Goal: Manage account settings

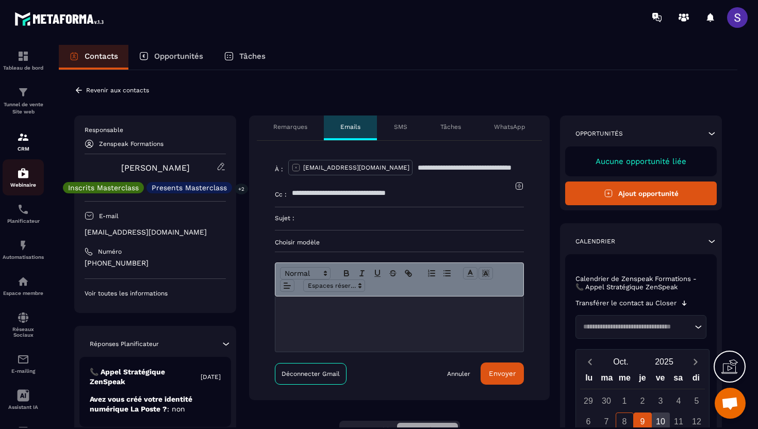
scroll to position [88, 0]
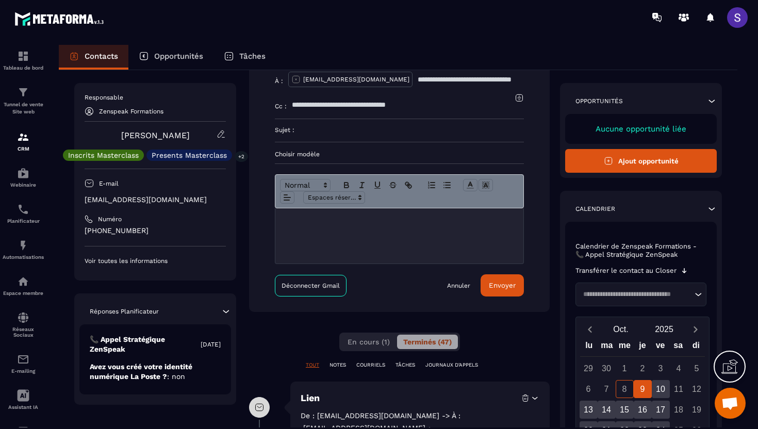
click at [738, 20] on span at bounding box center [737, 17] width 21 height 21
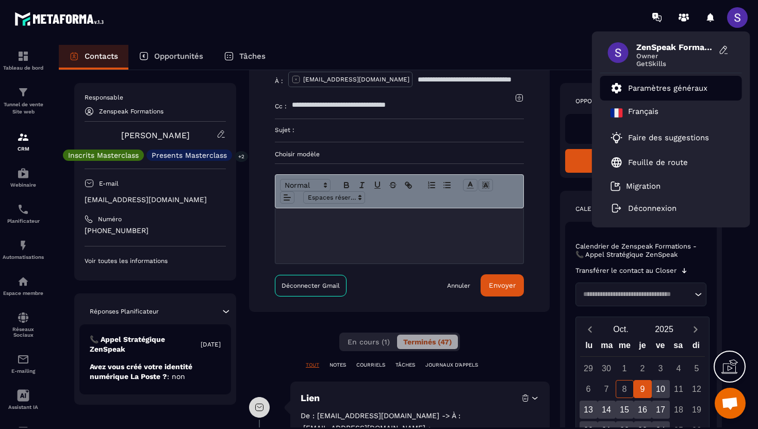
click at [645, 87] on p "Paramètres généraux" at bounding box center [667, 88] width 79 height 9
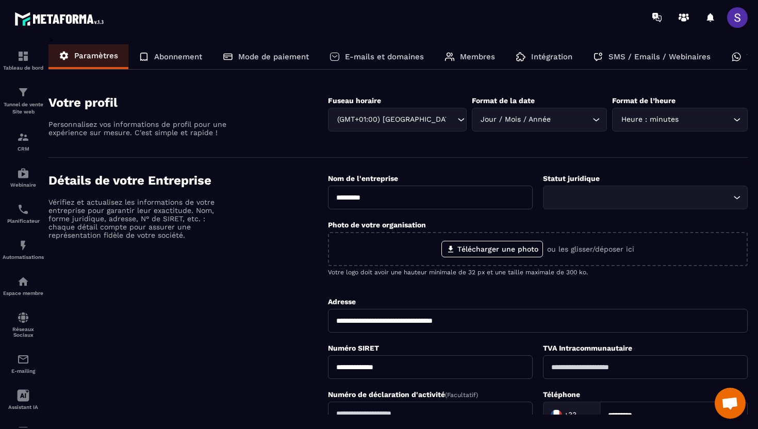
scroll to position [0, 46]
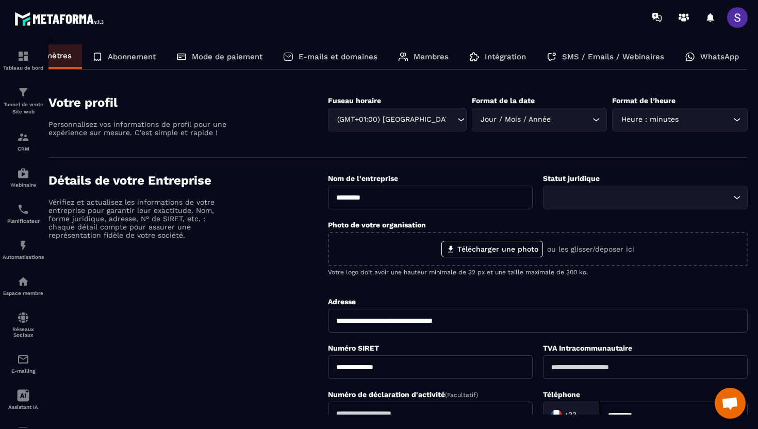
click at [700, 55] on p "WhatsApp" at bounding box center [719, 56] width 39 height 9
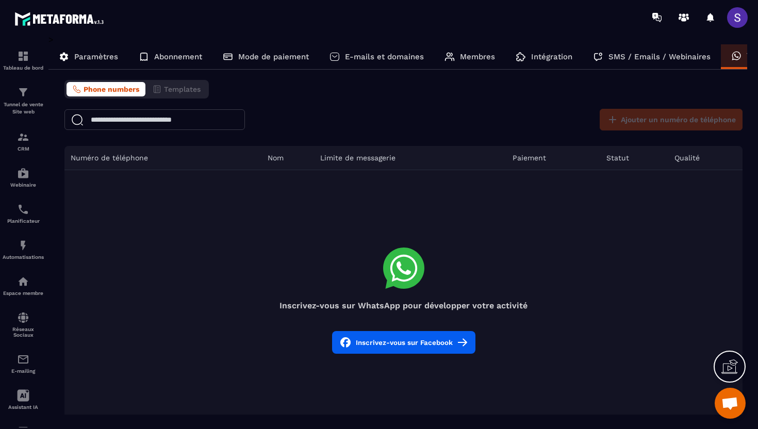
click at [390, 347] on button "Inscrivez-vous sur Facebook" at bounding box center [403, 342] width 143 height 23
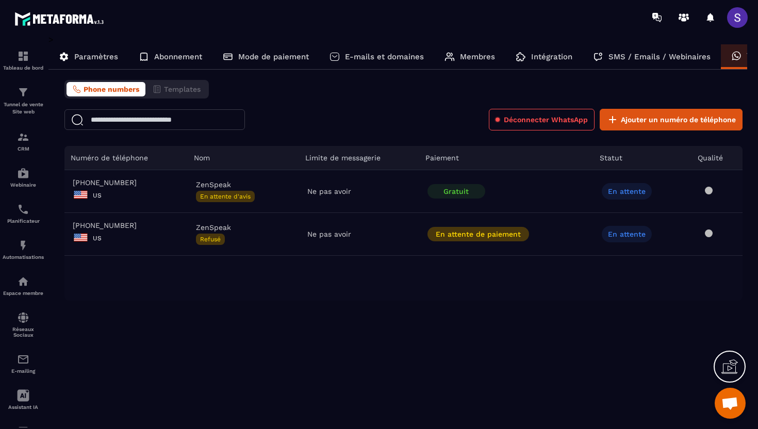
scroll to position [0, 46]
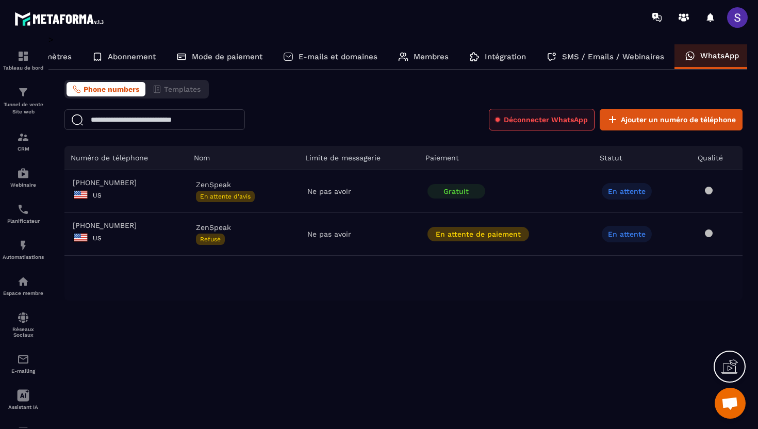
click at [517, 124] on span "Déconnecter WhatsApp" at bounding box center [546, 119] width 84 height 10
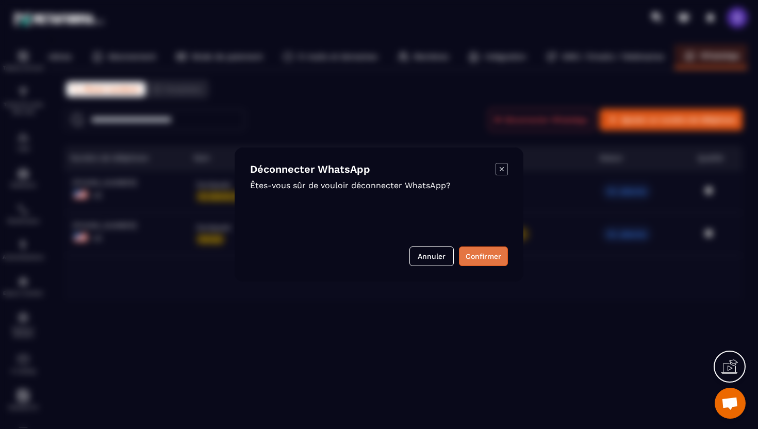
click at [486, 255] on button "Confirmer" at bounding box center [483, 256] width 49 height 20
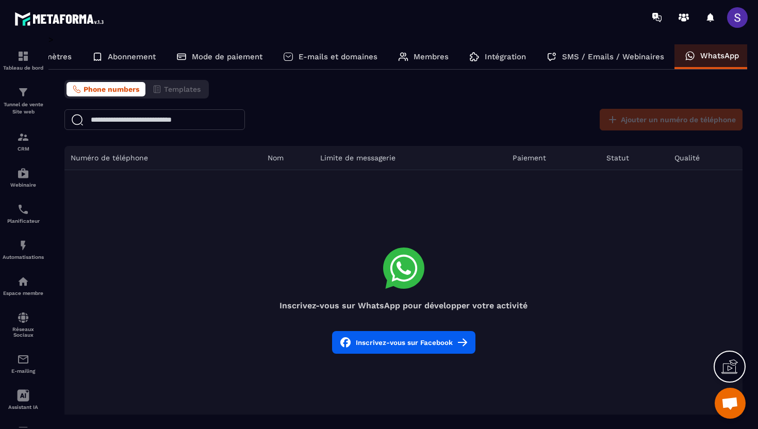
click at [406, 343] on button "Inscrivez-vous sur Facebook" at bounding box center [403, 342] width 143 height 23
click at [24, 148] on p "CRM" at bounding box center [23, 149] width 41 height 6
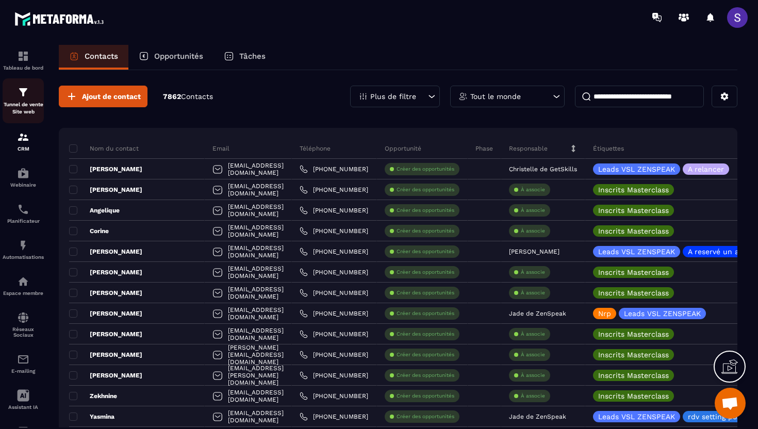
click at [25, 98] on img at bounding box center [23, 92] width 12 height 12
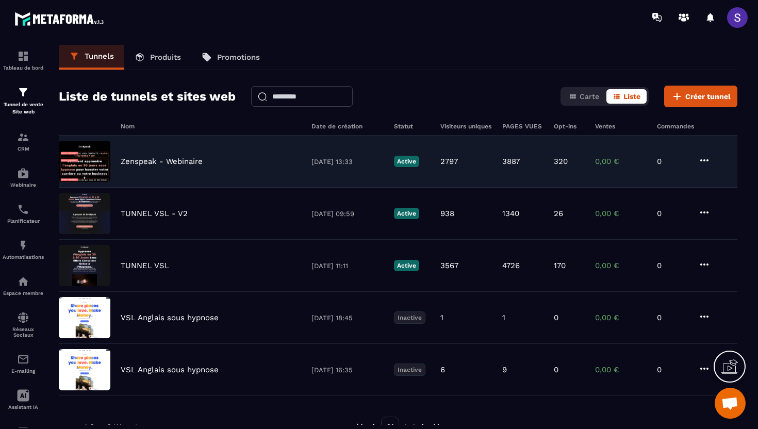
click at [110, 169] on img at bounding box center [85, 161] width 52 height 41
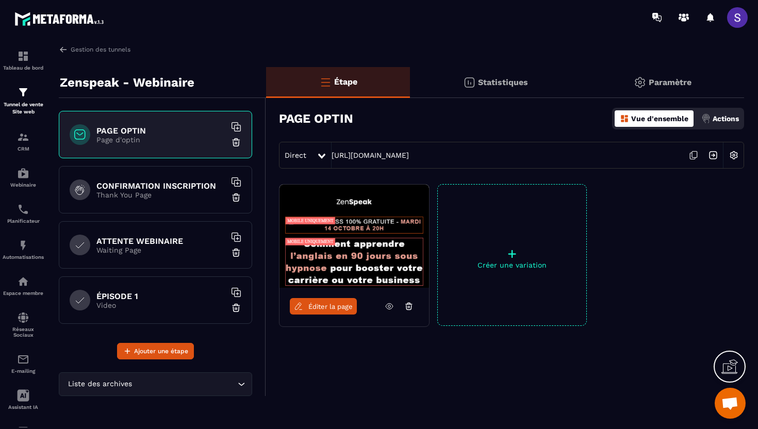
click at [146, 197] on p "Thank You Page" at bounding box center [160, 195] width 129 height 8
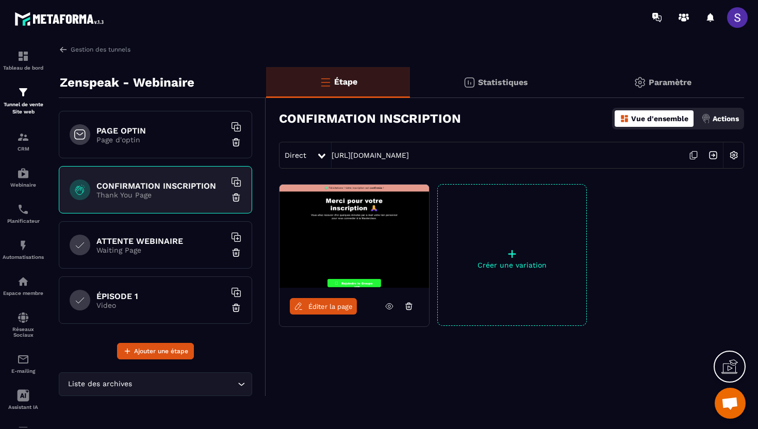
click at [156, 246] on p "Waiting Page" at bounding box center [160, 250] width 129 height 8
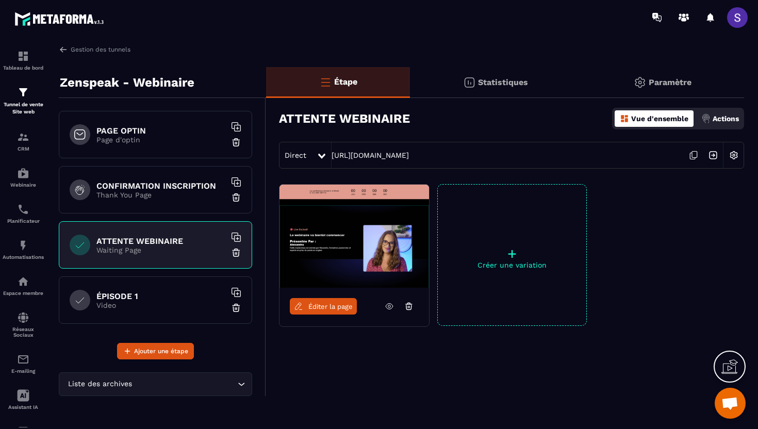
click at [165, 134] on h6 "PAGE OPTIN" at bounding box center [160, 131] width 129 height 10
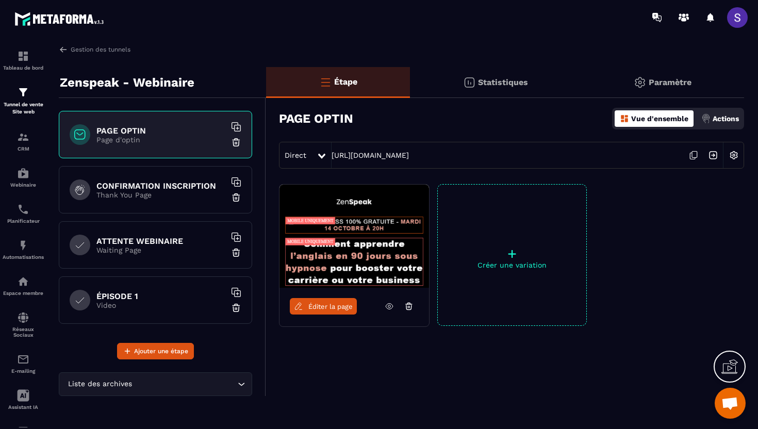
click at [390, 309] on icon at bounding box center [389, 307] width 7 height 6
click at [29, 249] on div "Automatisations" at bounding box center [23, 249] width 41 height 21
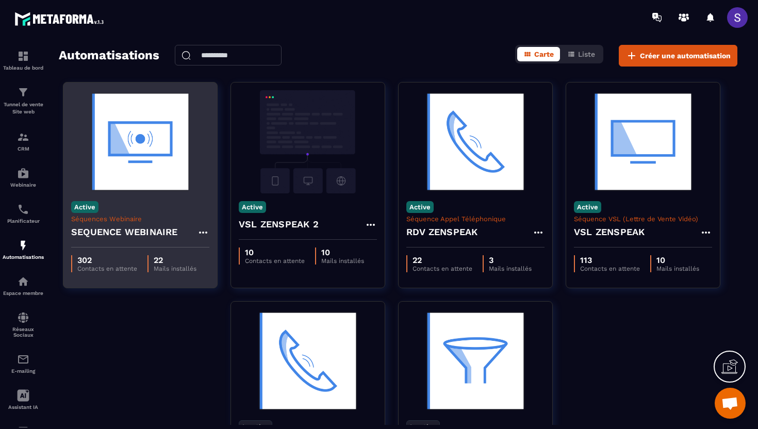
click at [163, 232] on h4 "SEQUENCE WEBINAIRE" at bounding box center [124, 232] width 107 height 14
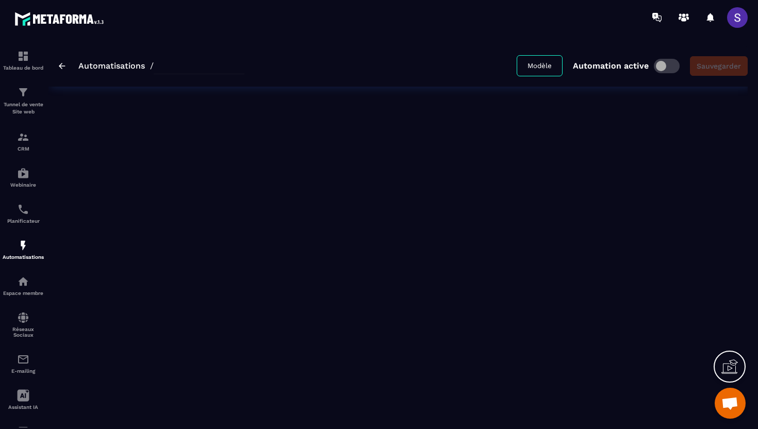
type input "**********"
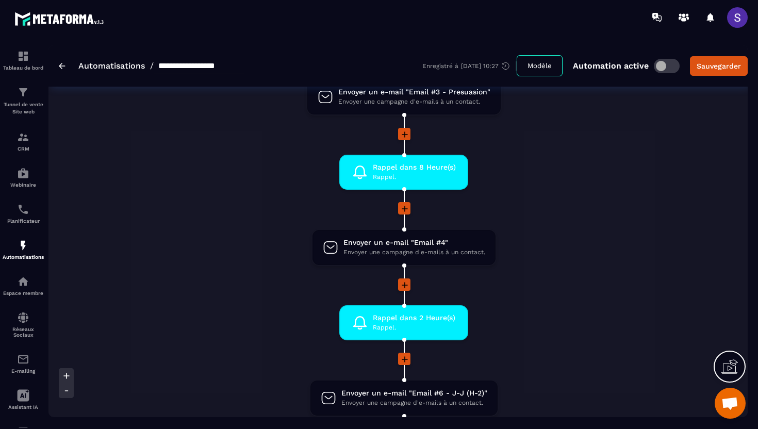
scroll to position [574, 0]
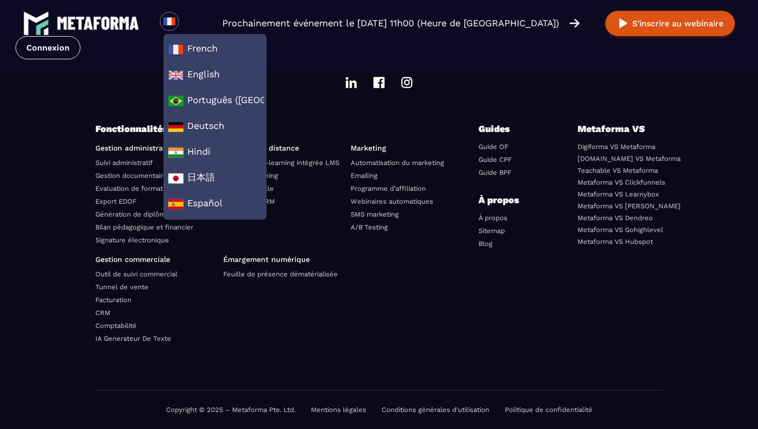
scroll to position [3608, 0]
click at [344, 412] on link "Mentions légales" at bounding box center [338, 410] width 55 height 8
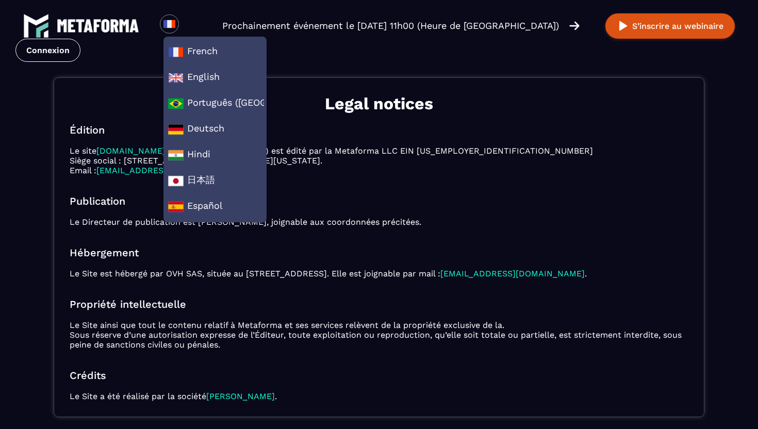
click at [369, 221] on p "Le Directeur de publication est Sébastien Hanouna, joignable aux coordonnées pr…" at bounding box center [379, 222] width 619 height 10
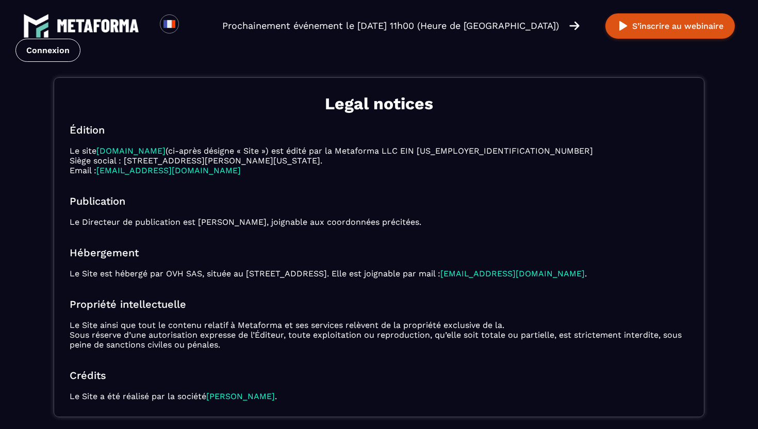
click at [82, 109] on h1 "Legal notices" at bounding box center [379, 103] width 619 height 21
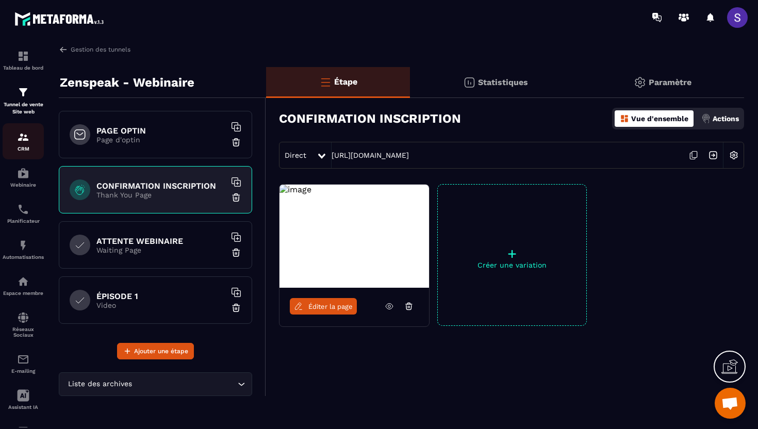
click at [26, 154] on link "CRM" at bounding box center [23, 141] width 41 height 36
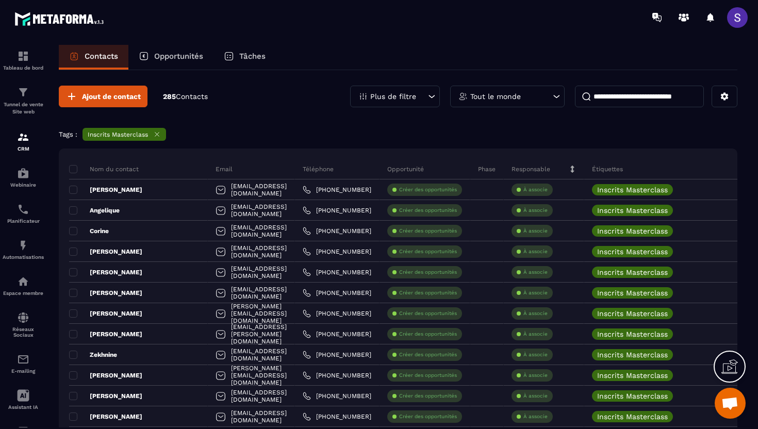
click at [607, 102] on input at bounding box center [639, 97] width 129 height 22
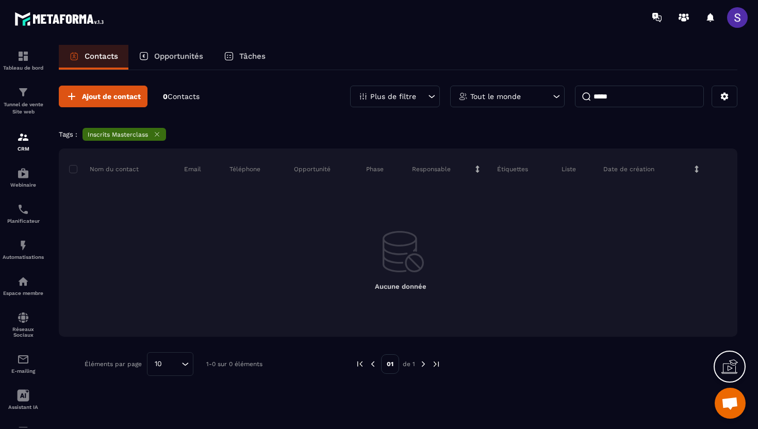
type input "*****"
click at [157, 135] on icon at bounding box center [157, 134] width 8 height 8
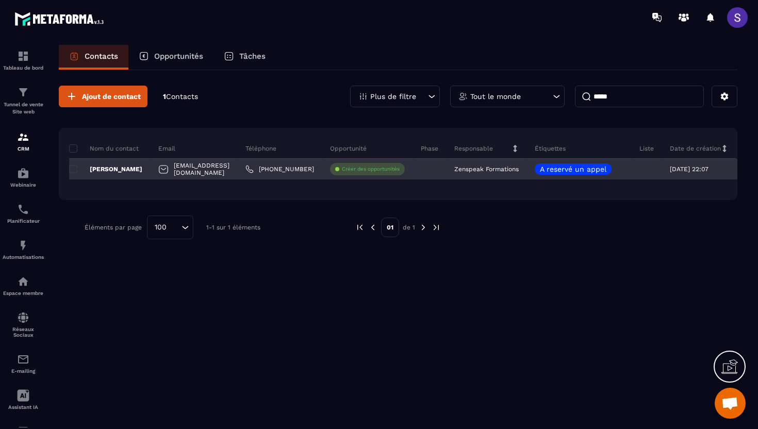
click at [119, 174] on div "[PERSON_NAME]" at bounding box center [109, 169] width 81 height 21
